Goal: Task Accomplishment & Management: Manage account settings

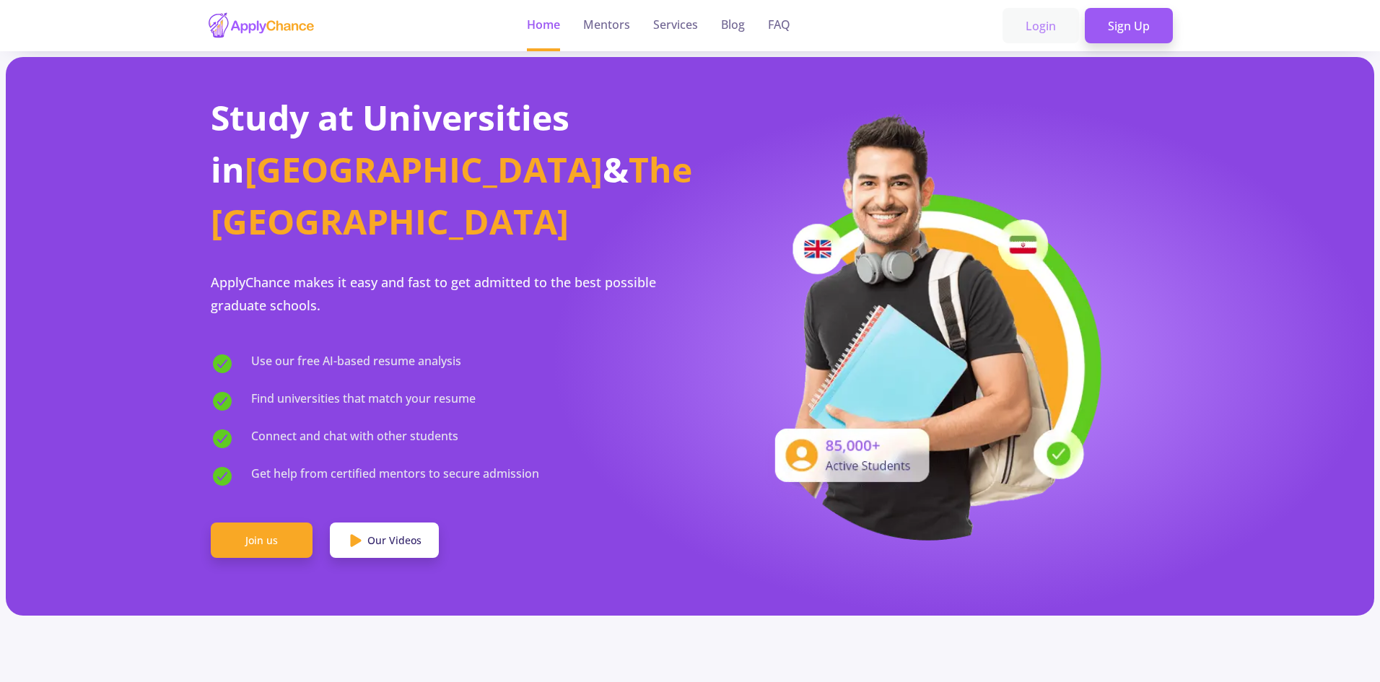
click at [1025, 25] on link "Login" at bounding box center [1041, 26] width 77 height 36
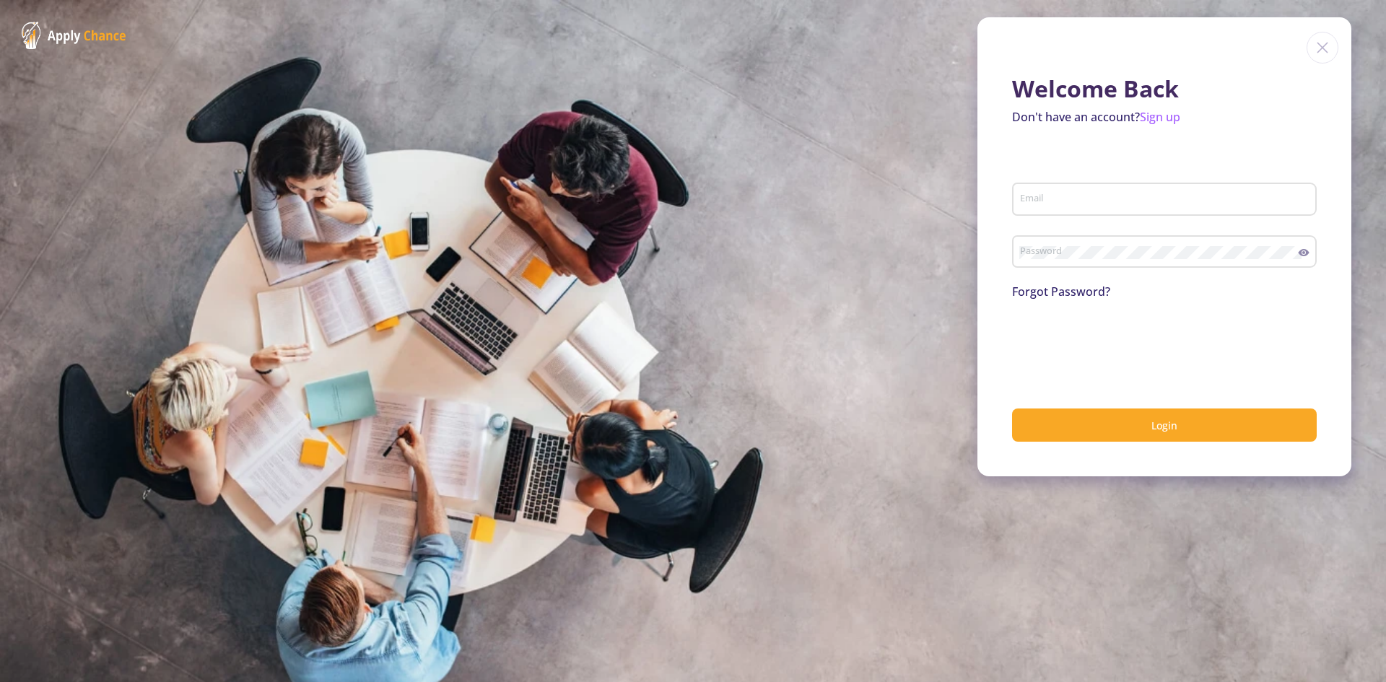
click at [1037, 201] on input "Email" at bounding box center [1166, 199] width 295 height 13
type input "[EMAIL_ADDRESS][DOMAIN_NAME]"
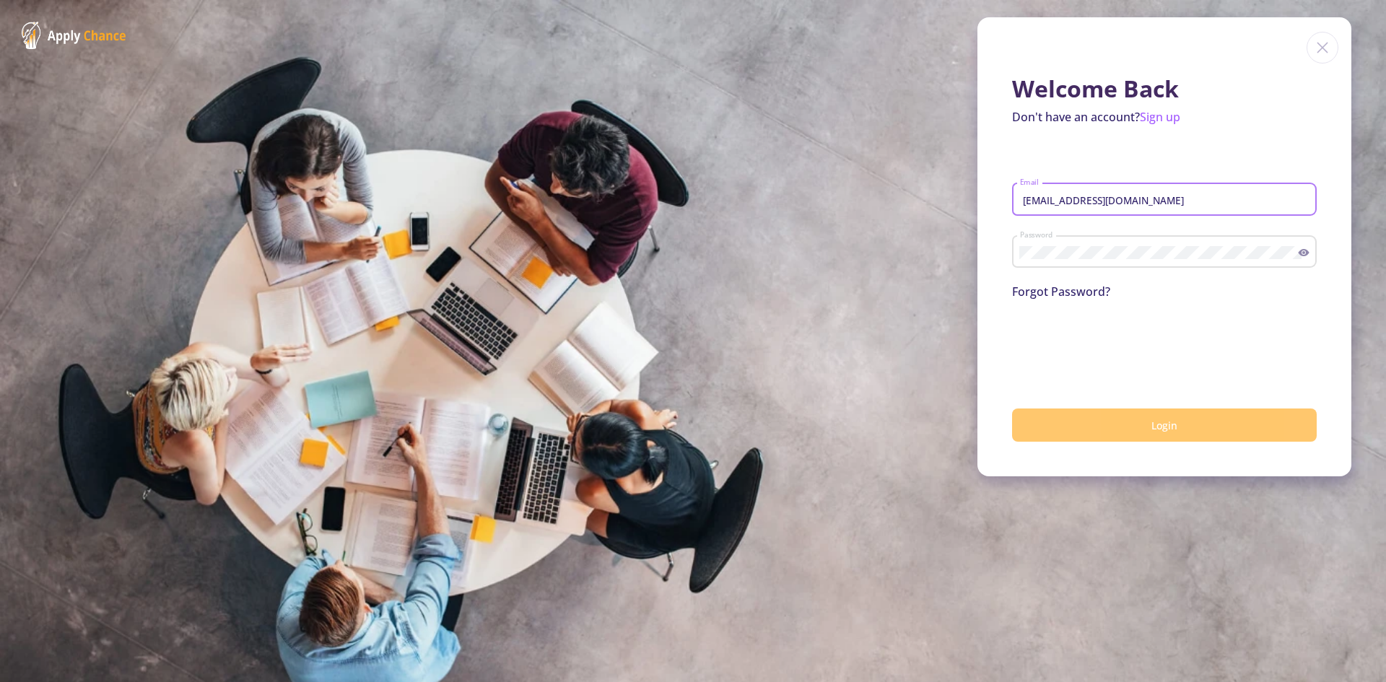
click at [1143, 423] on button "Login" at bounding box center [1164, 426] width 305 height 34
click at [1125, 427] on button "Login" at bounding box center [1164, 426] width 305 height 34
click at [1166, 435] on button "Login" at bounding box center [1164, 426] width 305 height 34
click at [1166, 425] on span "Login" at bounding box center [1164, 426] width 26 height 14
